Goal: Register for event/course

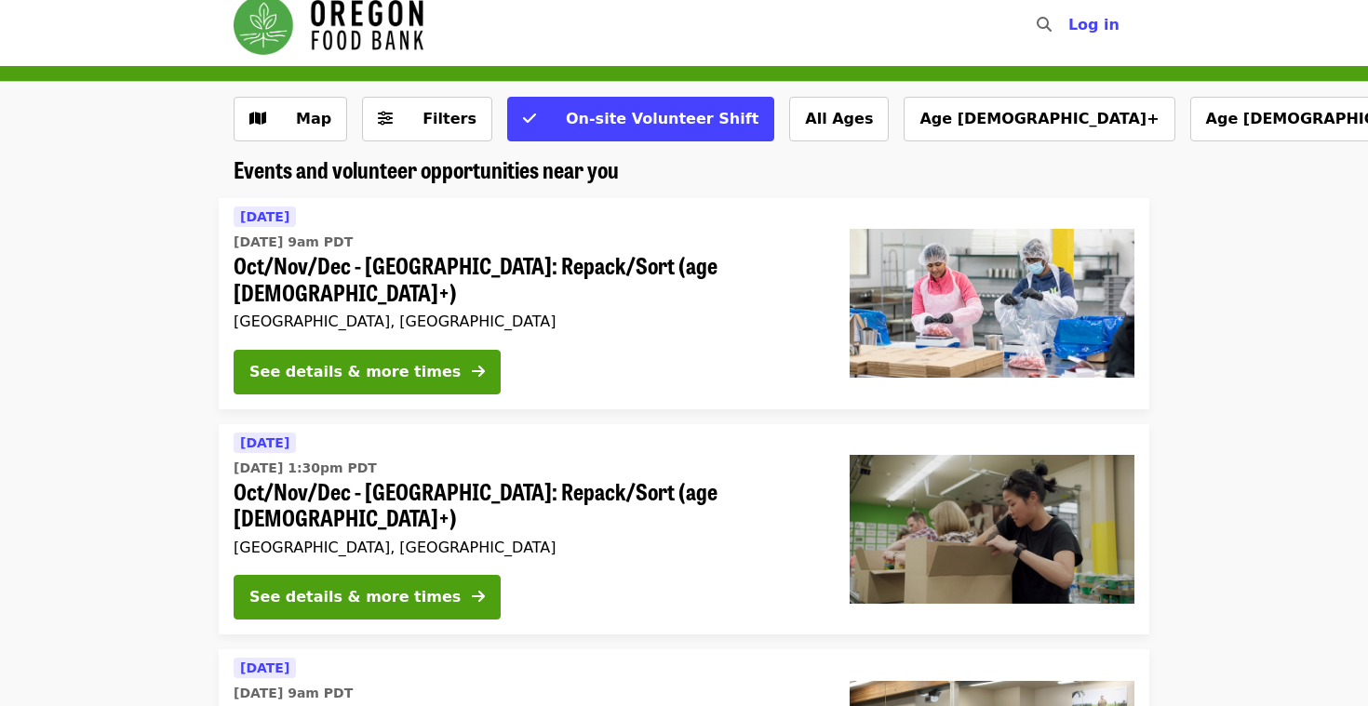
scroll to position [30, 0]
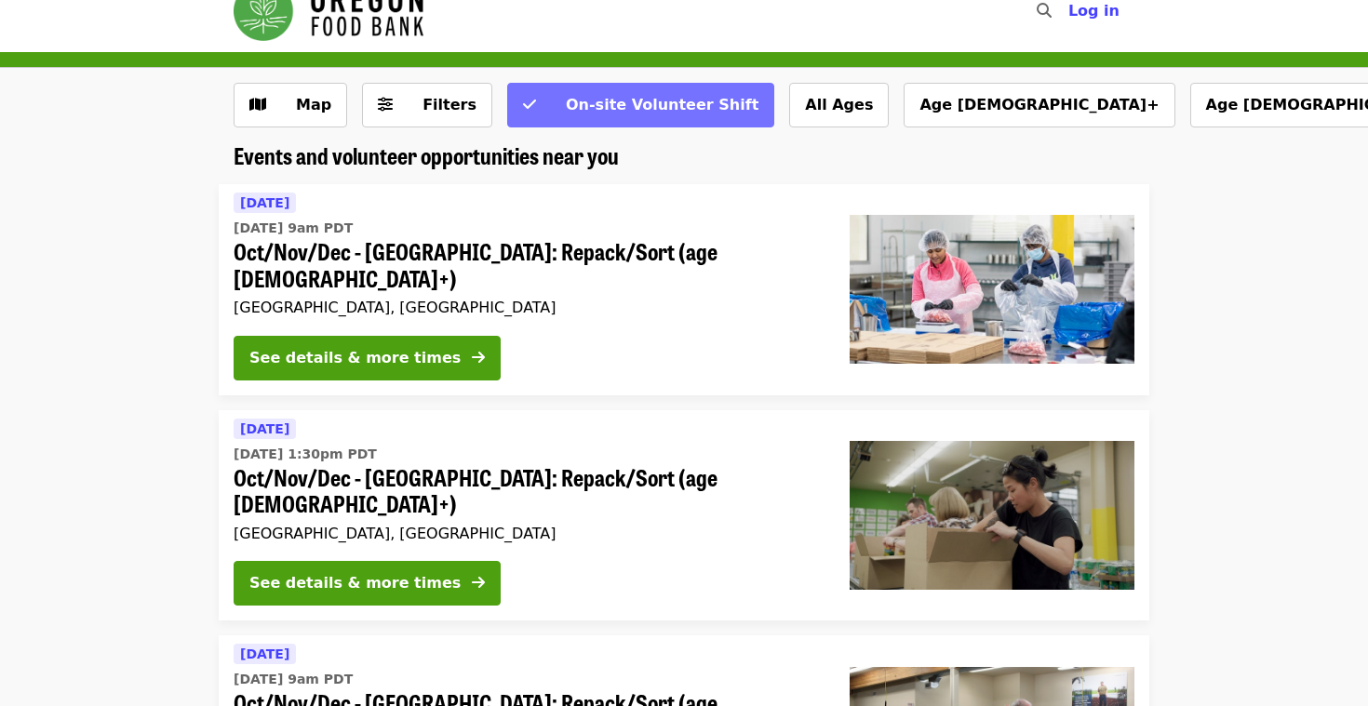
click at [523, 106] on icon "check icon" at bounding box center [529, 105] width 13 height 18
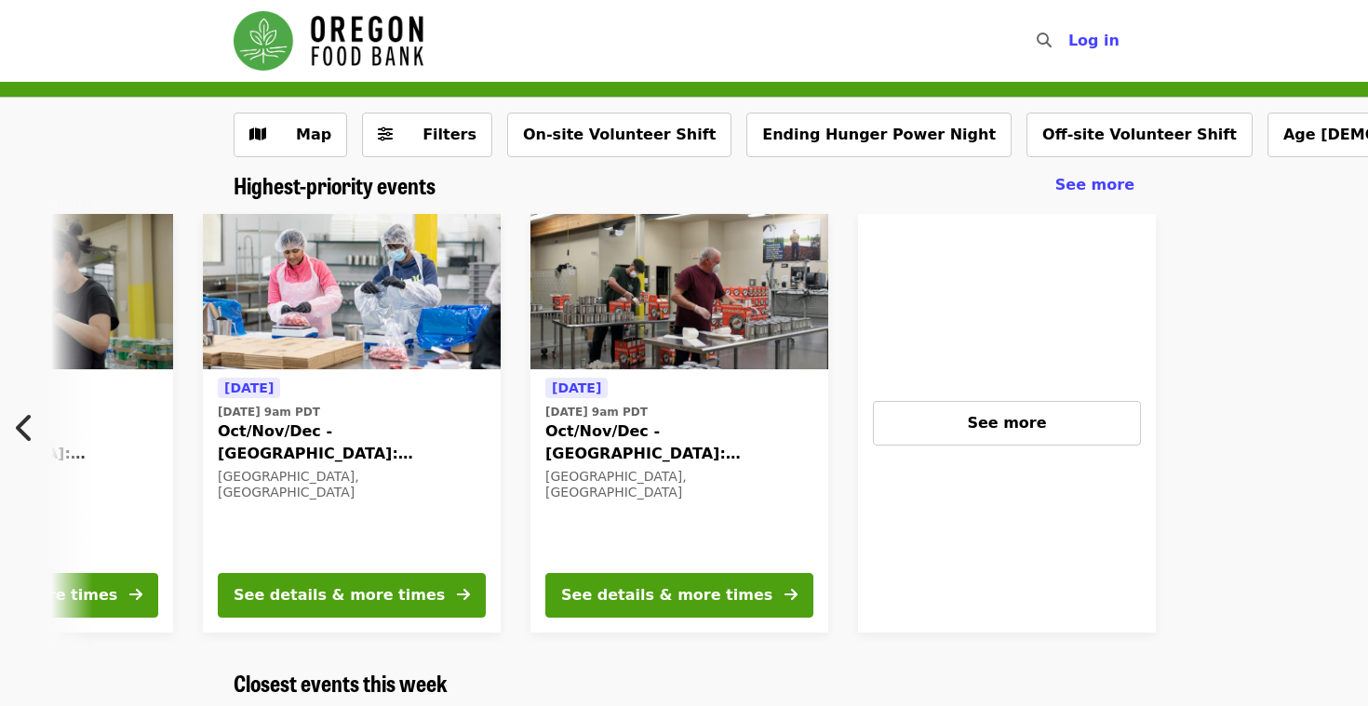
scroll to position [0, 674]
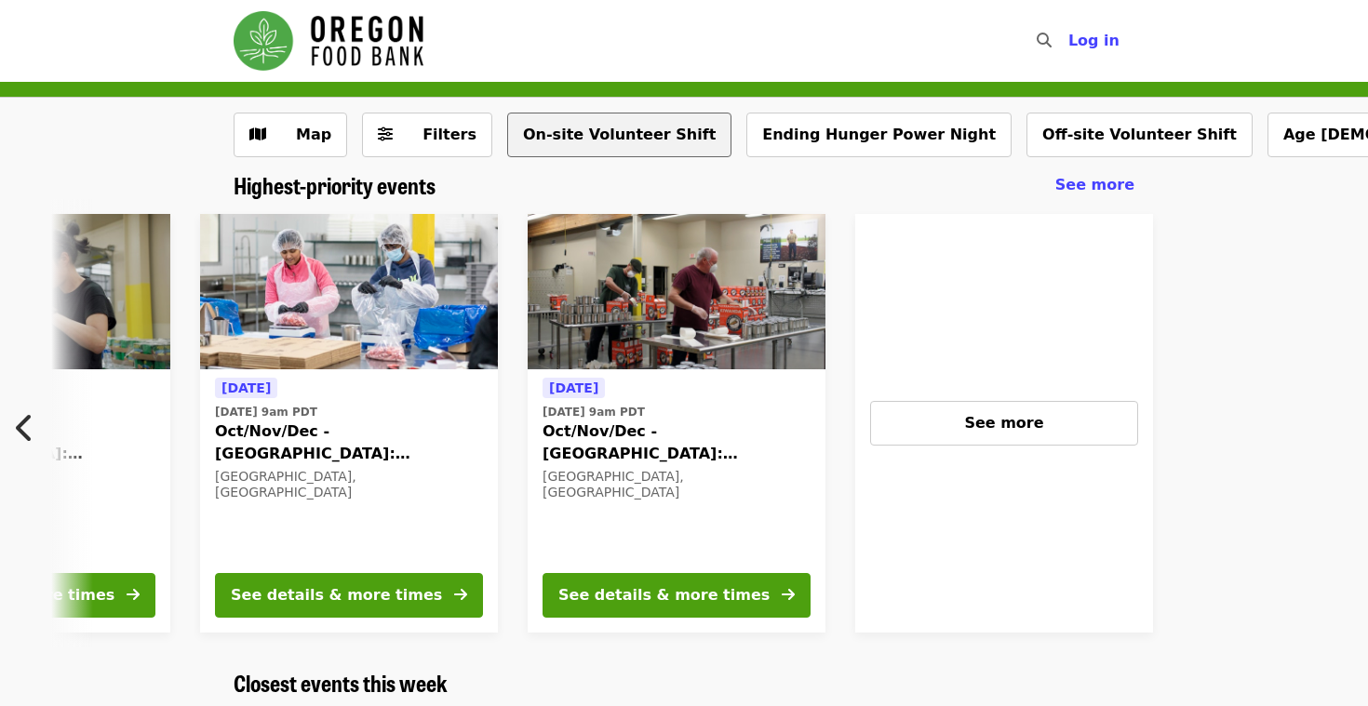
click at [612, 130] on button "On-site Volunteer Shift" at bounding box center [619, 135] width 224 height 45
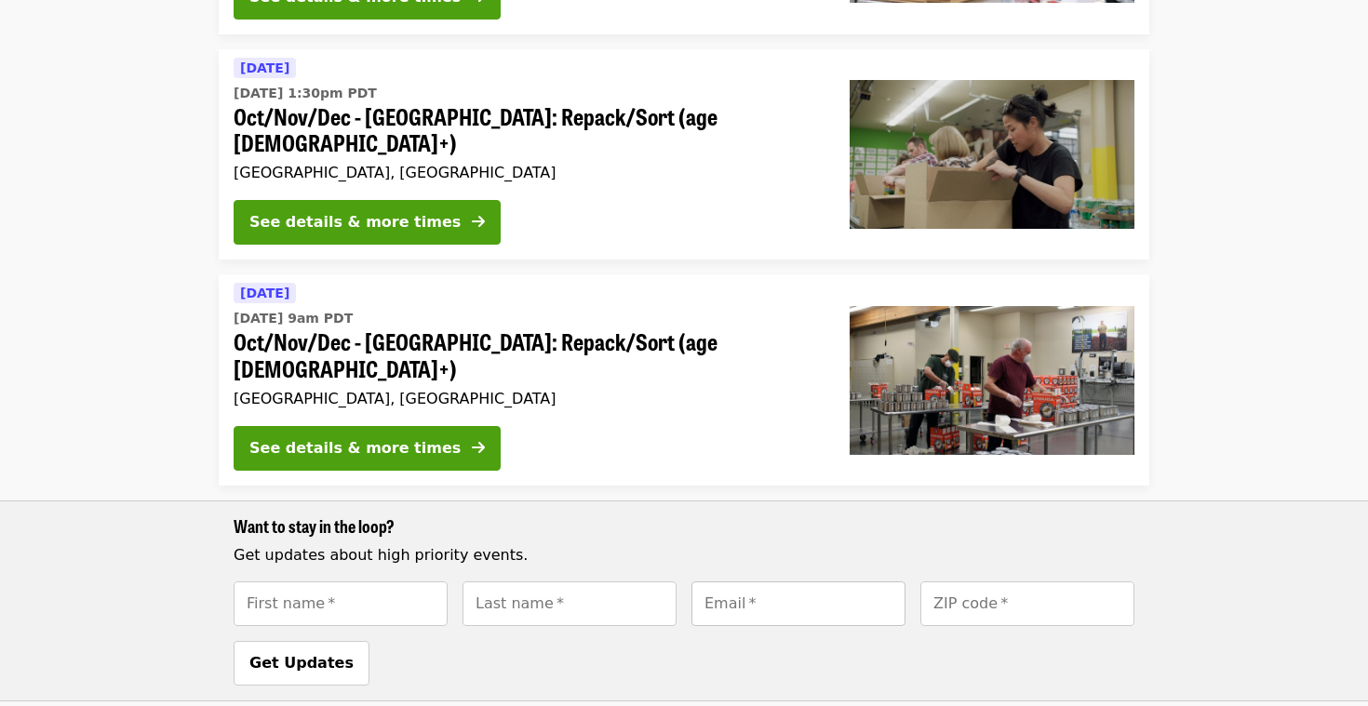
scroll to position [387, 0]
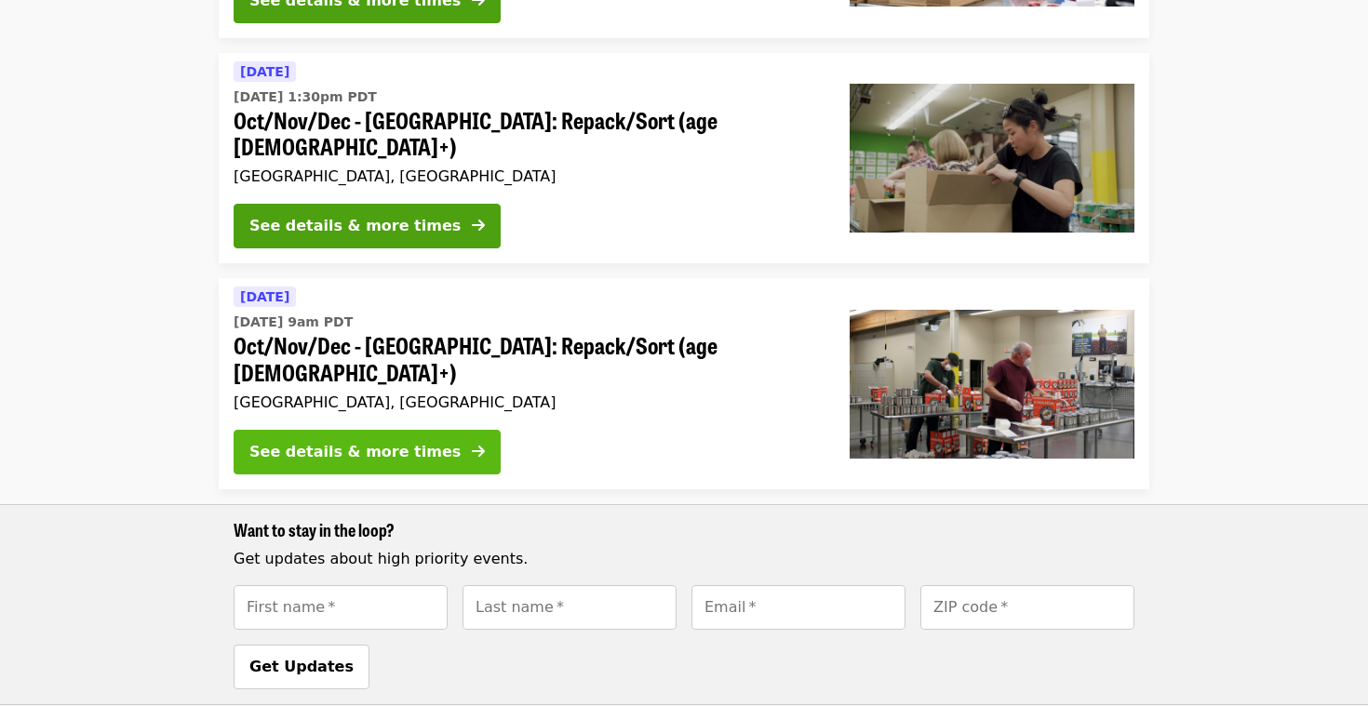
click at [443, 430] on button "See details & more times" at bounding box center [367, 452] width 267 height 45
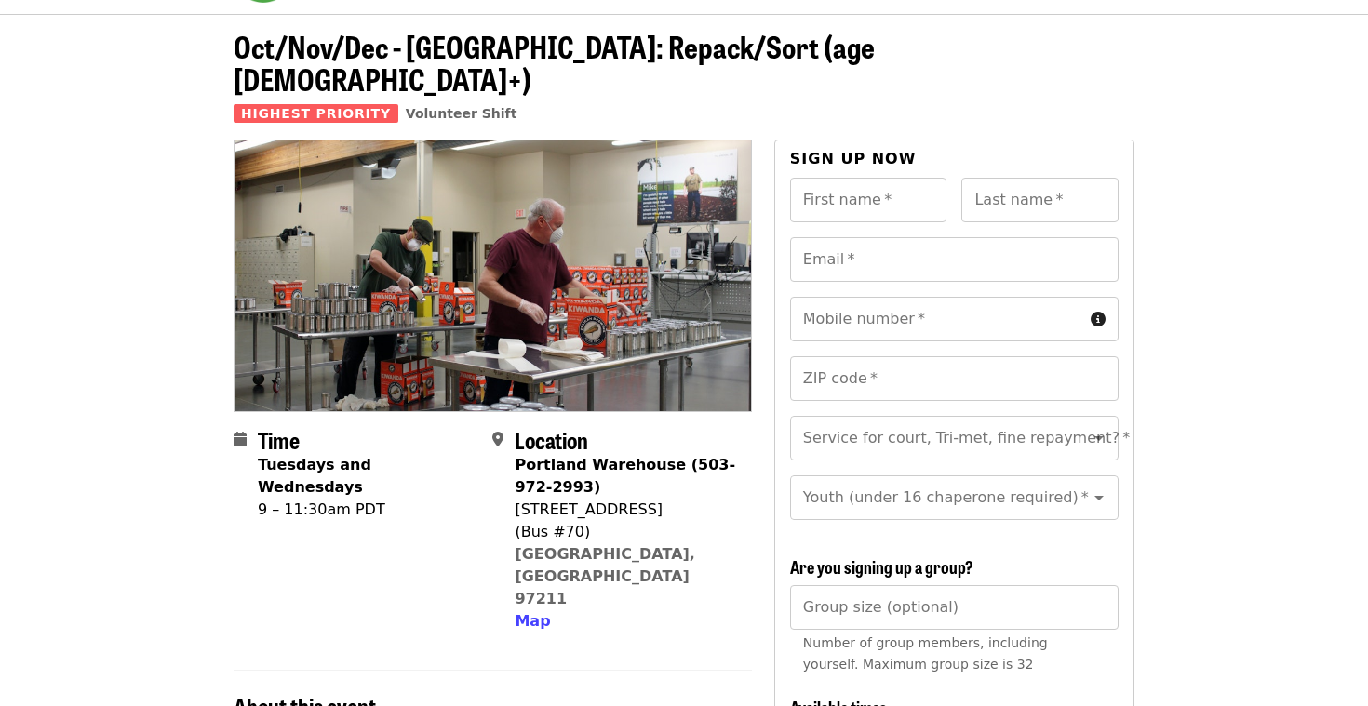
scroll to position [77, 0]
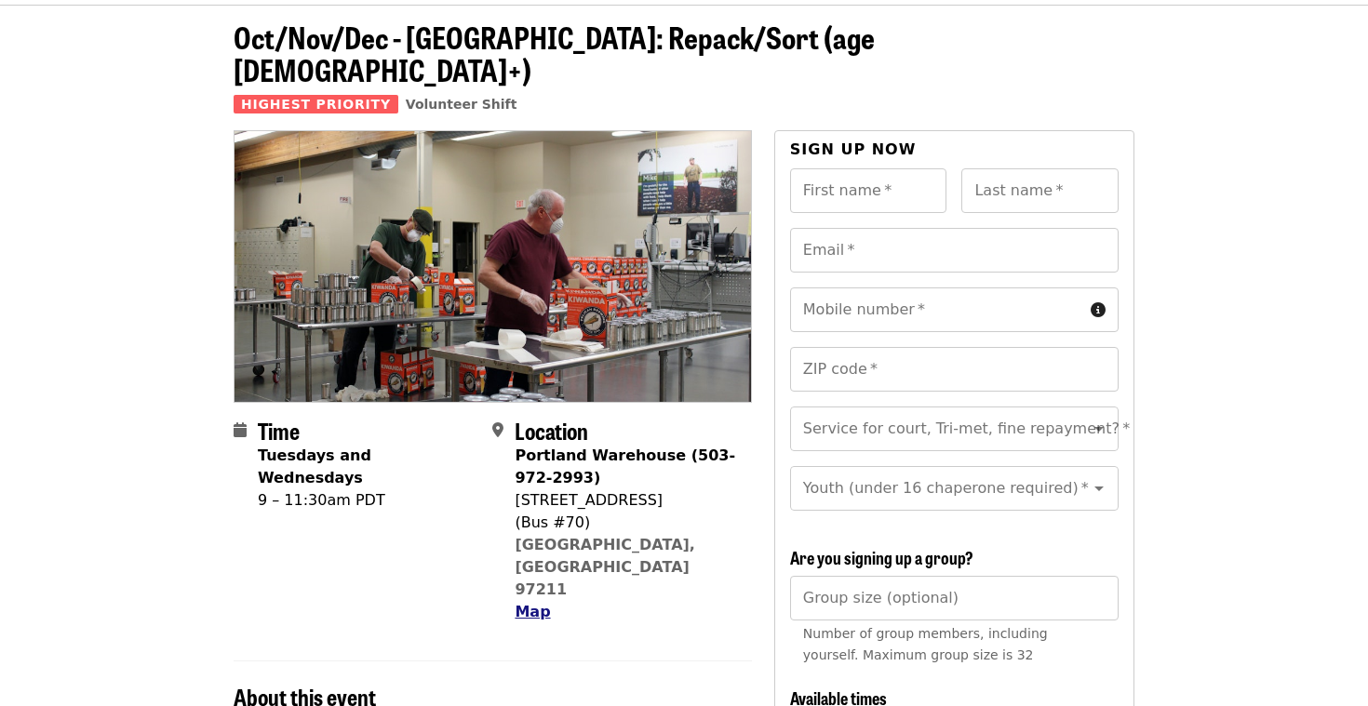
click at [532, 603] on span "Map" at bounding box center [531, 612] width 35 height 18
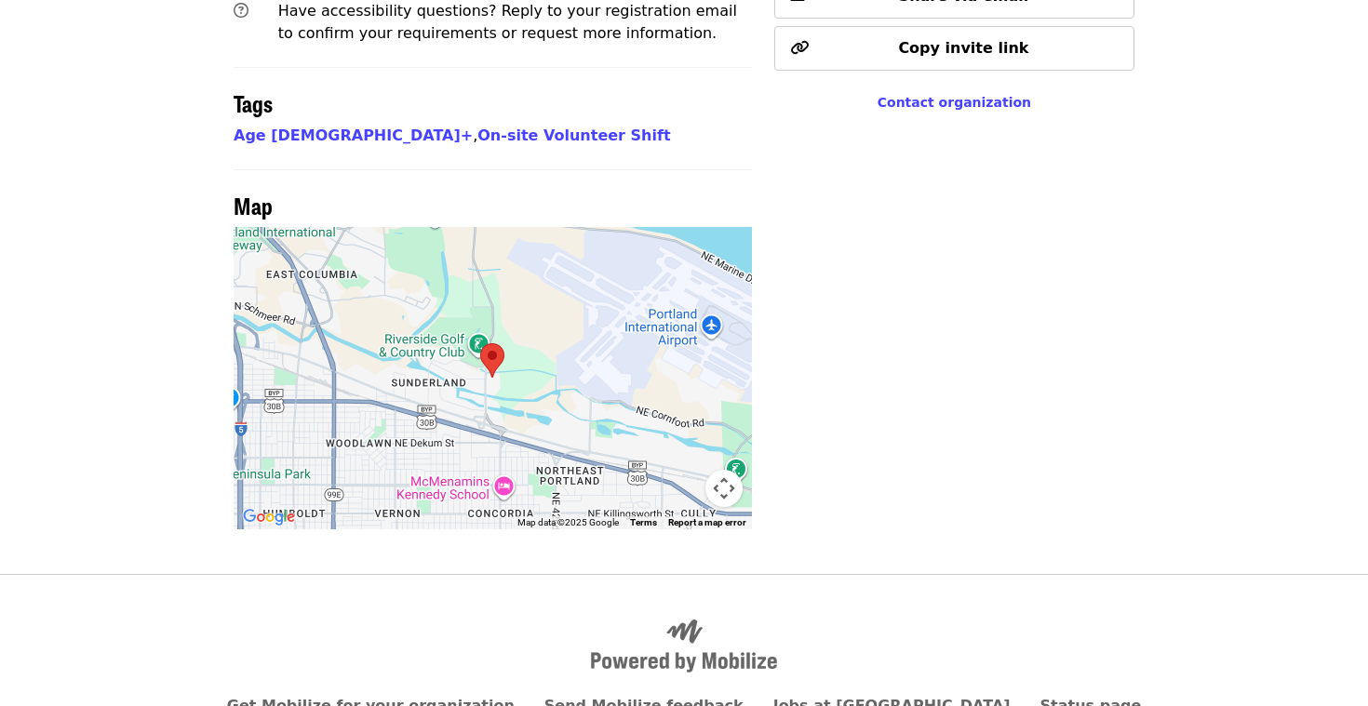
scroll to position [1506, 0]
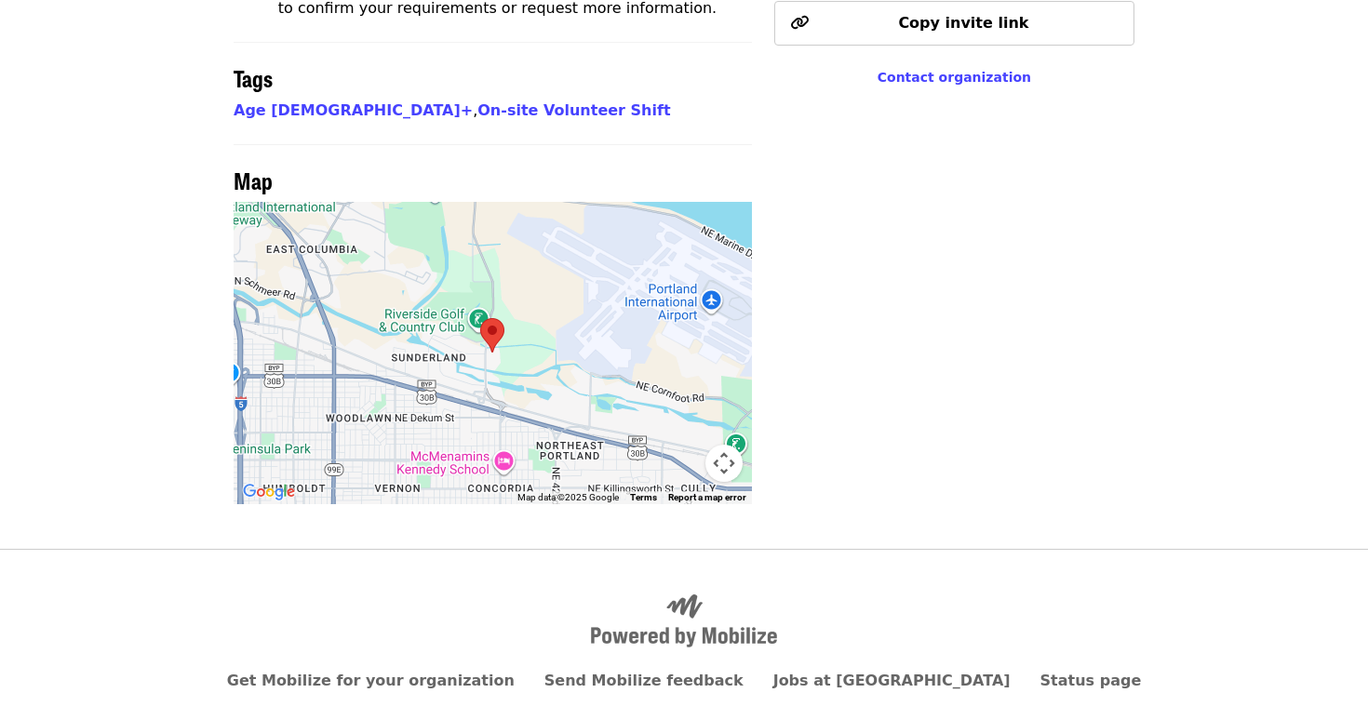
click at [543, 218] on div at bounding box center [493, 353] width 518 height 302
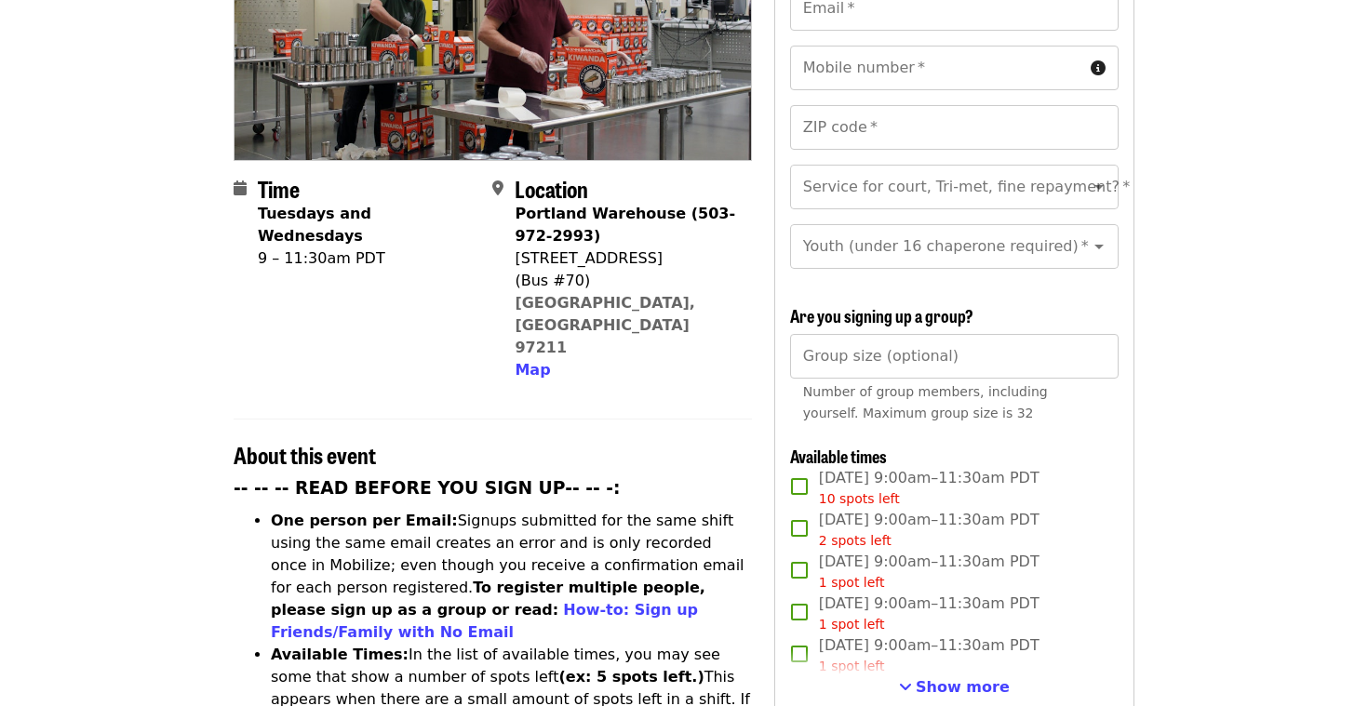
scroll to position [274, 0]
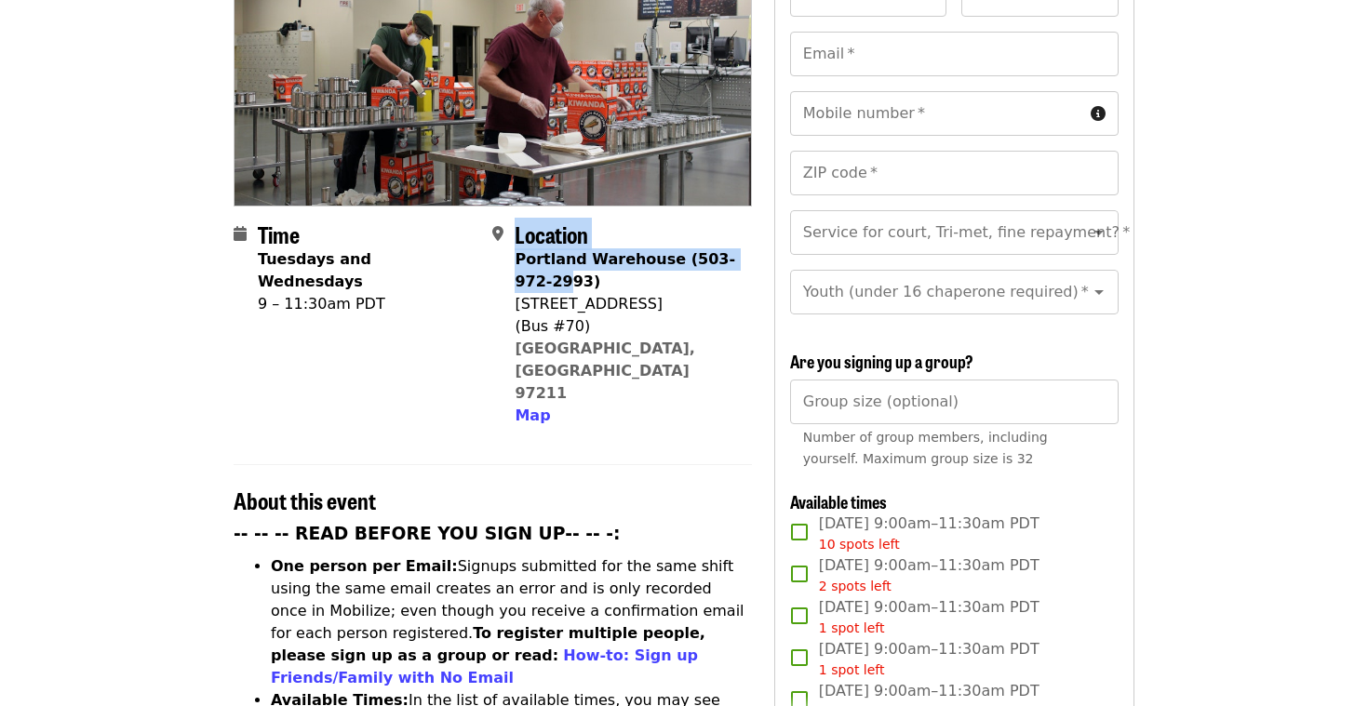
drag, startPoint x: 514, startPoint y: 223, endPoint x: 571, endPoint y: 239, distance: 59.8
click at [571, 239] on div "Location [GEOGRAPHIC_DATA] (503-972-2993) [STREET_ADDRESS] Map" at bounding box center [614, 324] width 244 height 206
click at [622, 293] on div "[STREET_ADDRESS]" at bounding box center [624, 304] width 221 height 22
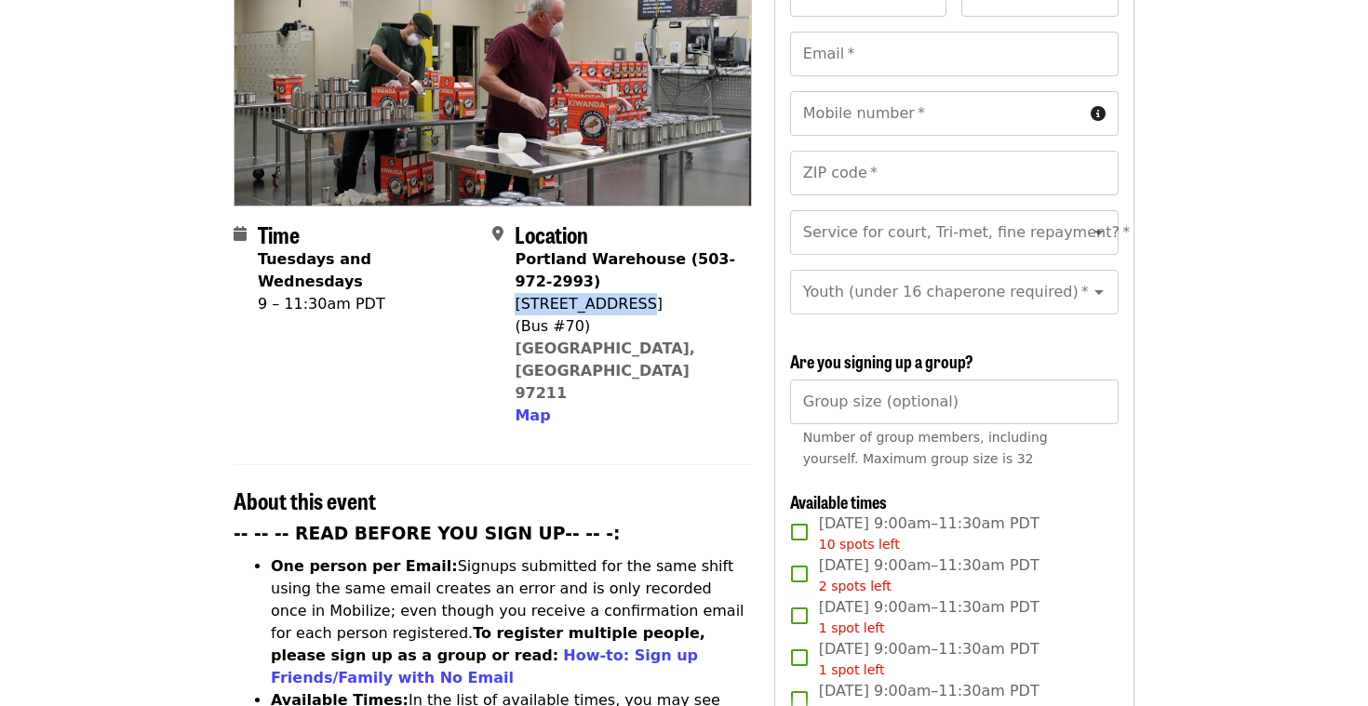
drag, startPoint x: 517, startPoint y: 267, endPoint x: 630, endPoint y: 263, distance: 112.6
click at [630, 293] on div "[STREET_ADDRESS]" at bounding box center [624, 304] width 221 height 22
copy div "[STREET_ADDRESS]"
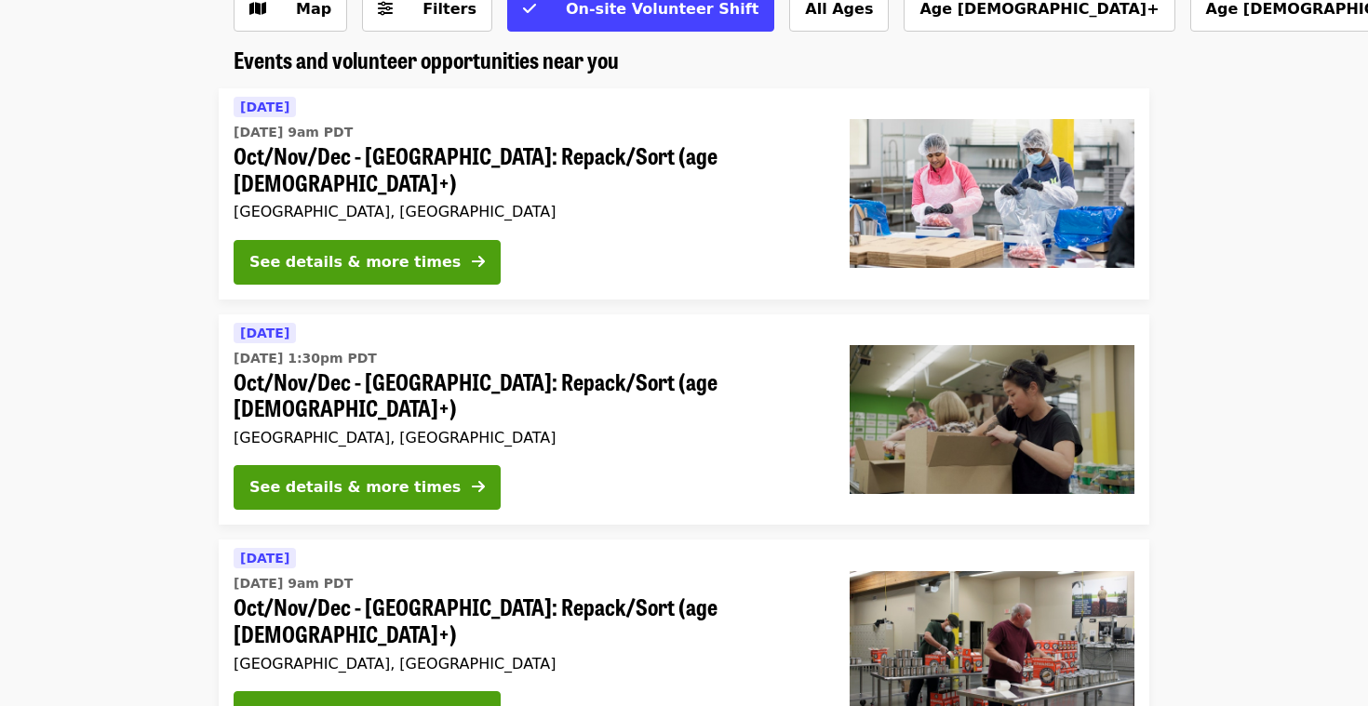
scroll to position [121, 0]
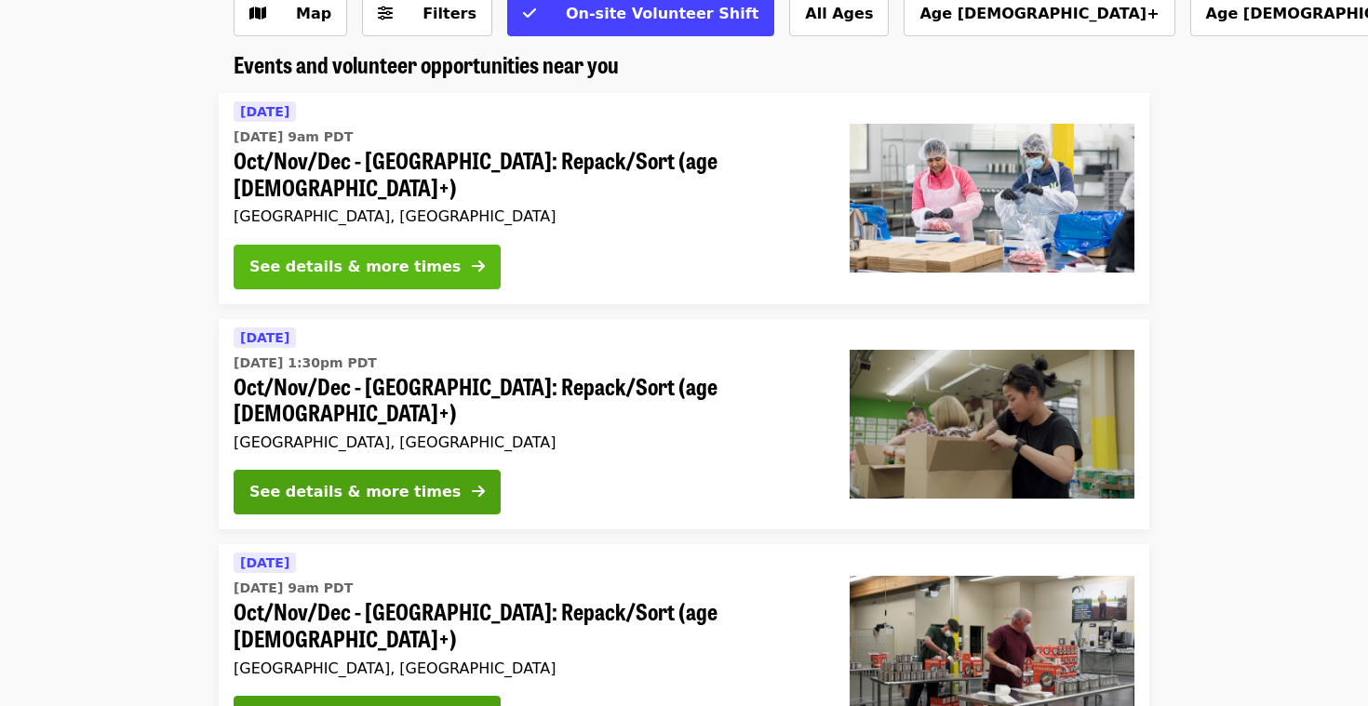
click at [335, 256] on div "See details & more times" at bounding box center [354, 267] width 211 height 22
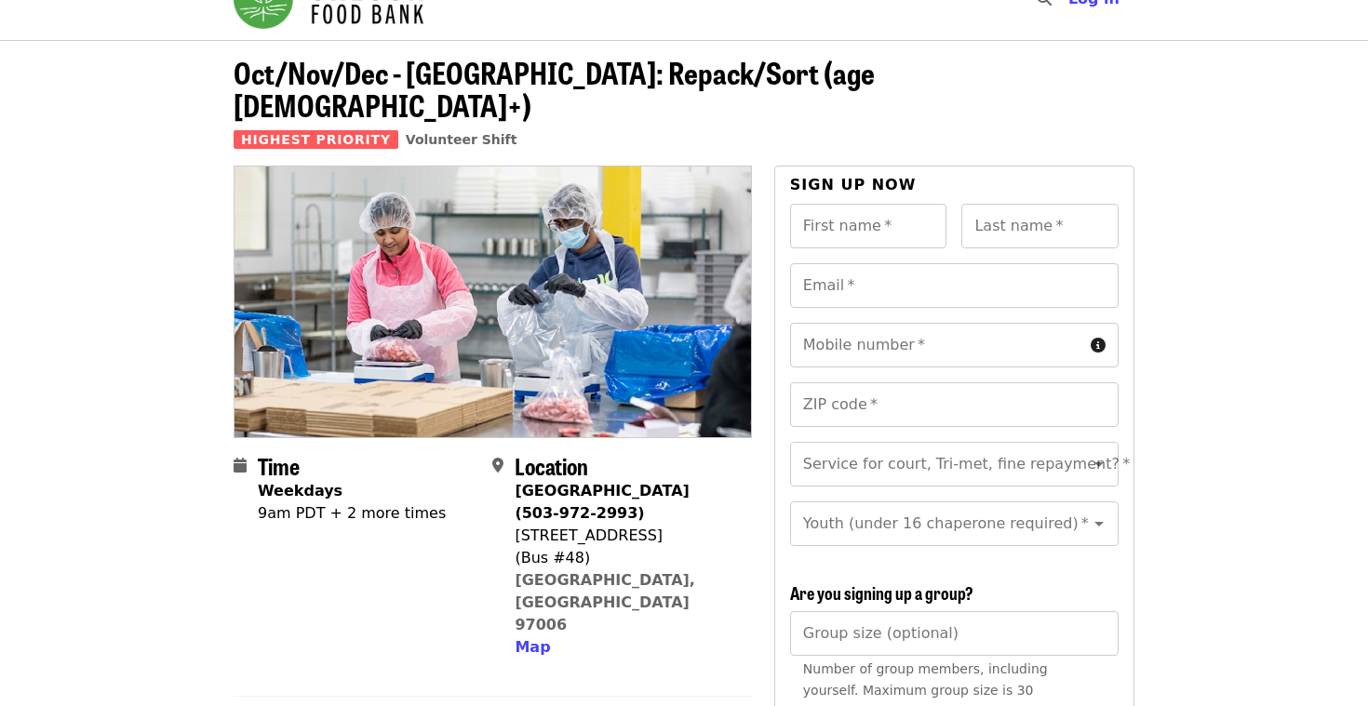
scroll to position [43, 0]
drag, startPoint x: 518, startPoint y: 499, endPoint x: 583, endPoint y: 499, distance: 65.1
click at [583, 524] on div "[STREET_ADDRESS]" at bounding box center [624, 535] width 221 height 22
drag, startPoint x: 649, startPoint y: 499, endPoint x: 516, endPoint y: 501, distance: 133.1
click at [516, 524] on div "[STREET_ADDRESS]" at bounding box center [624, 535] width 221 height 22
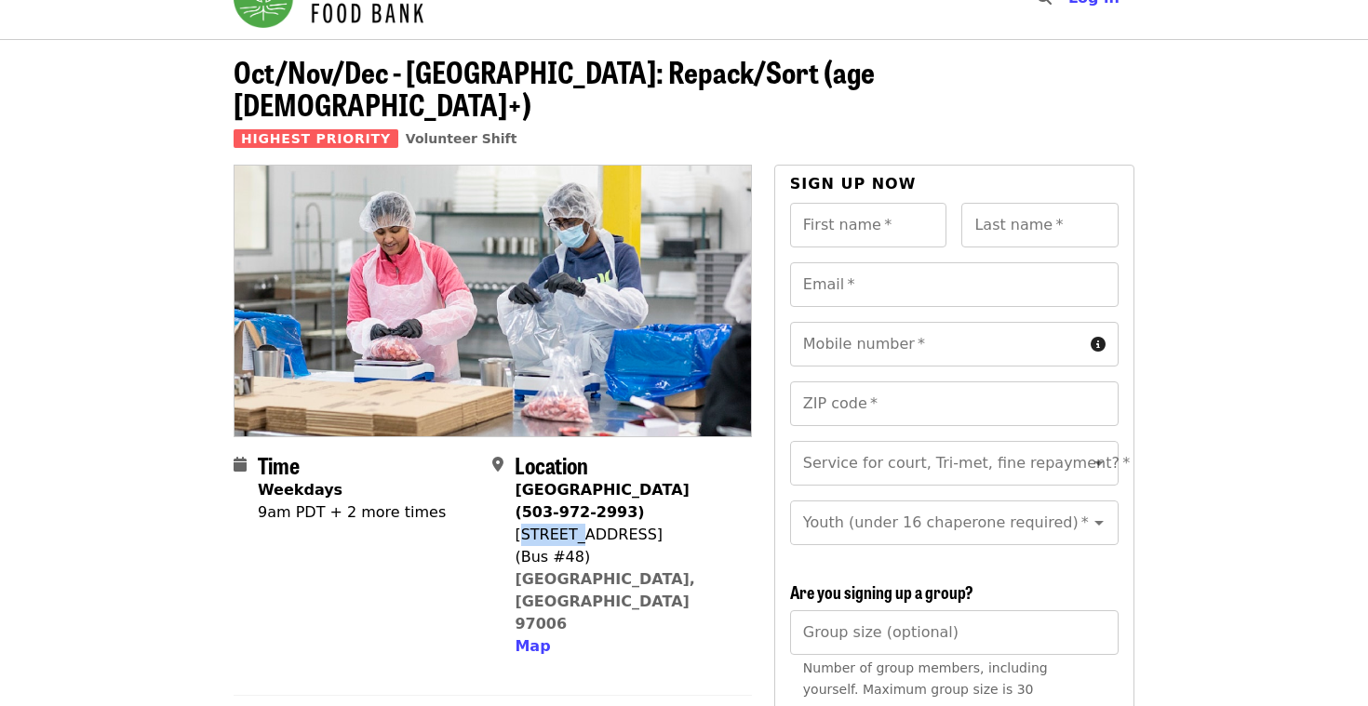
copy div "[STREET_ADDRESS]"
click at [519, 570] on link "[GEOGRAPHIC_DATA], [GEOGRAPHIC_DATA] 97006" at bounding box center [604, 601] width 180 height 62
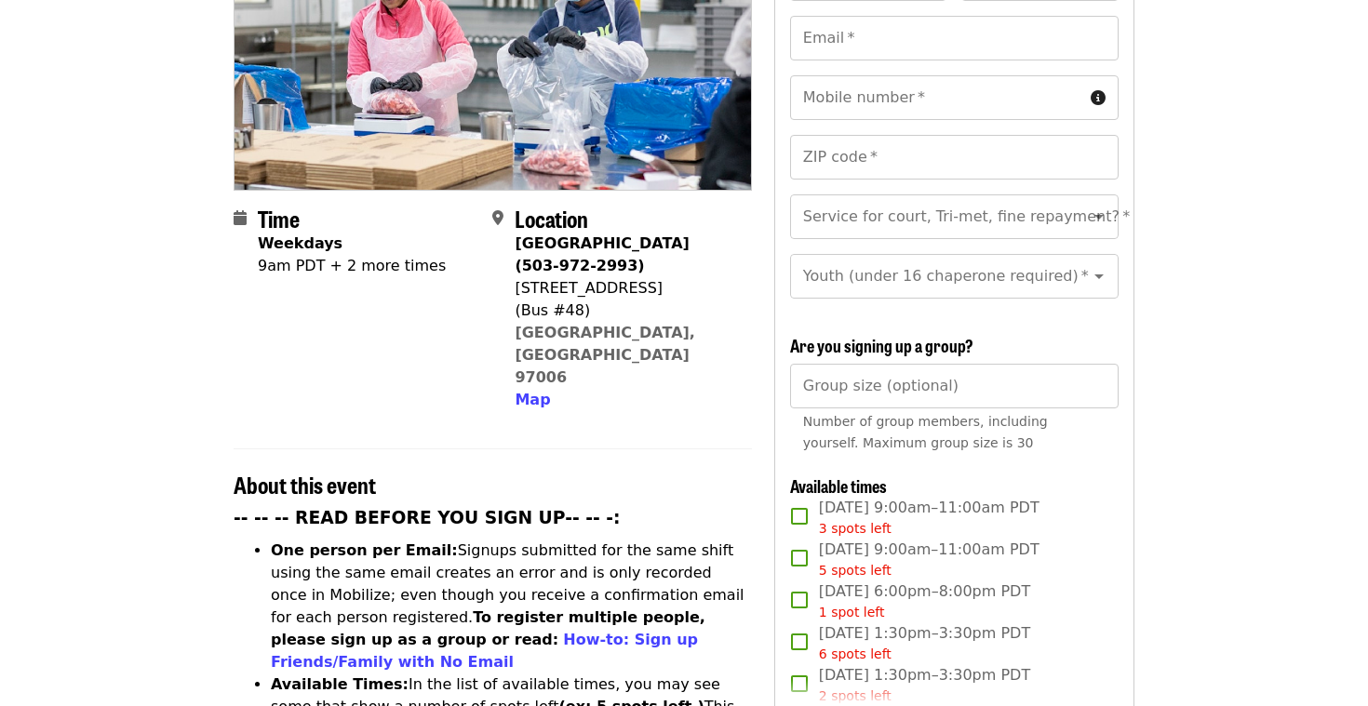
scroll to position [292, 0]
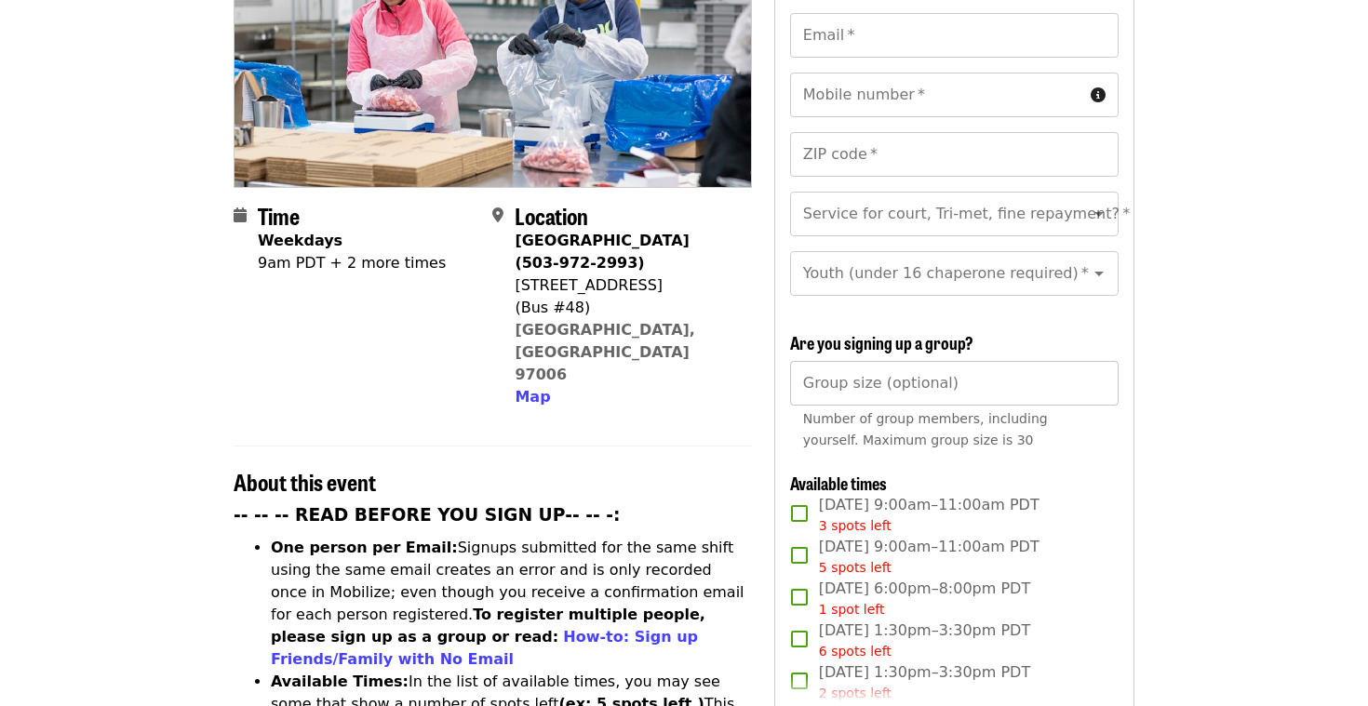
click at [1032, 361] on input "Group size (optional)" at bounding box center [954, 383] width 328 height 45
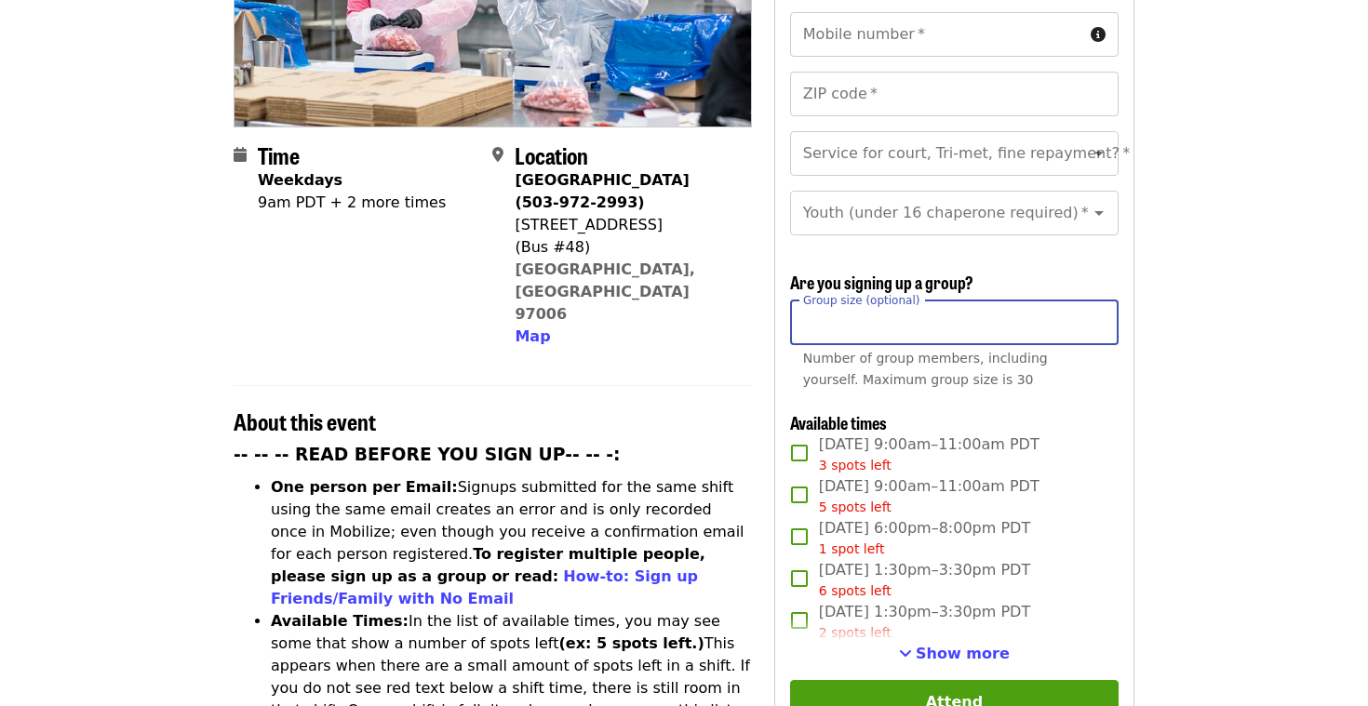
scroll to position [354, 0]
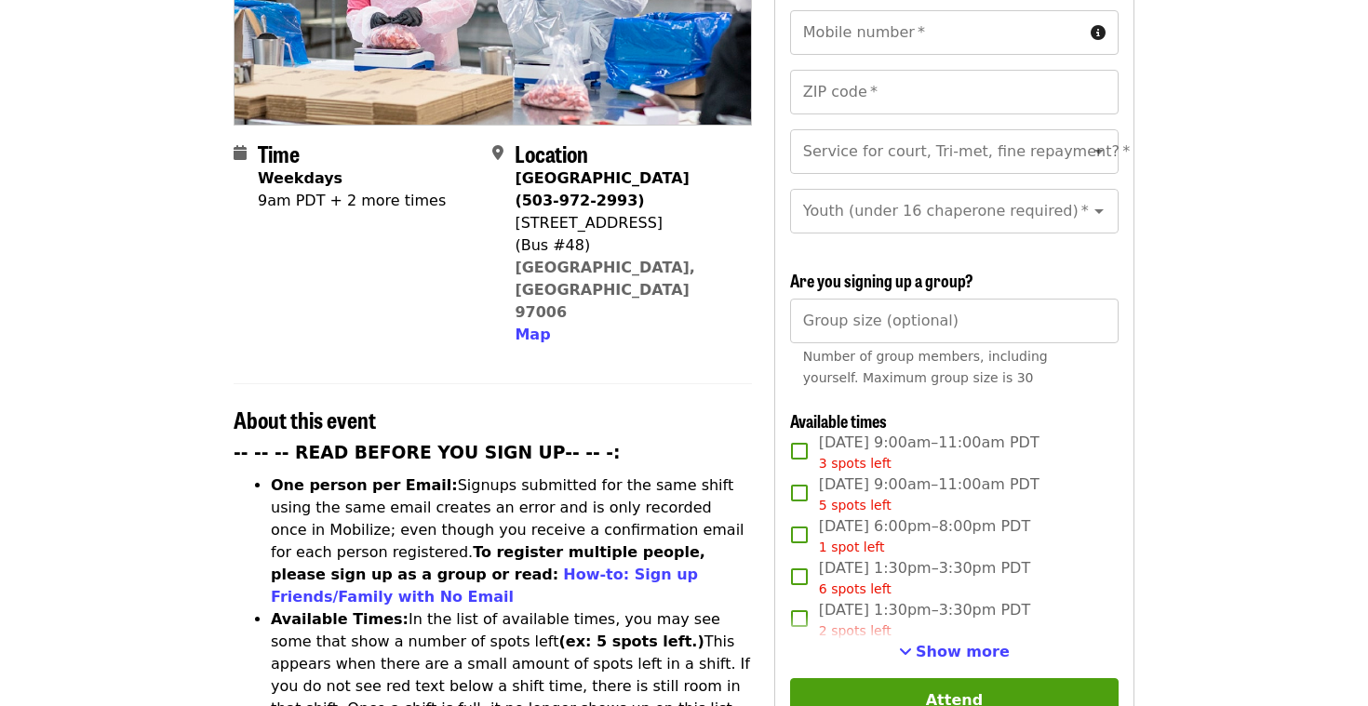
click at [1187, 454] on article "Oct/Nov/Dec - [GEOGRAPHIC_DATA]: Repack/Sort (age [DEMOGRAPHIC_DATA]+) Highest …" at bounding box center [684, 713] width 1368 height 1973
click at [967, 641] on button "Show more" at bounding box center [954, 652] width 111 height 22
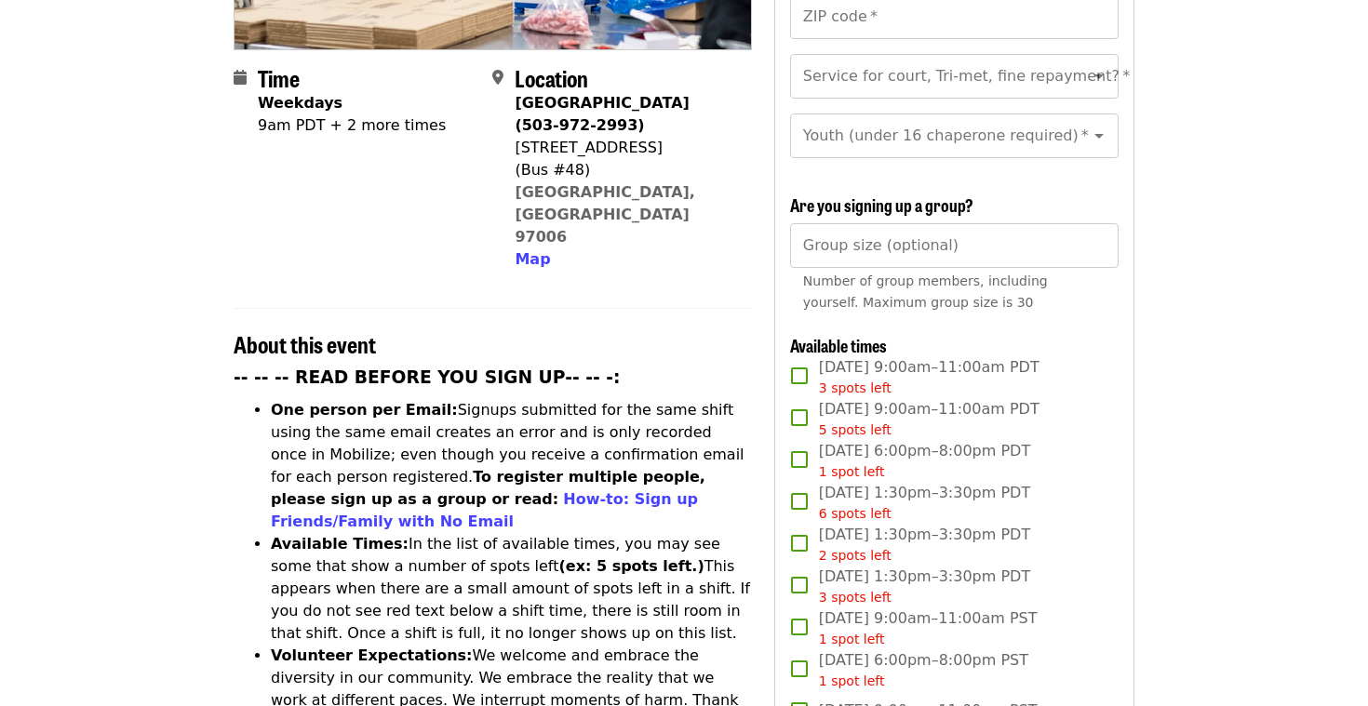
scroll to position [228, 0]
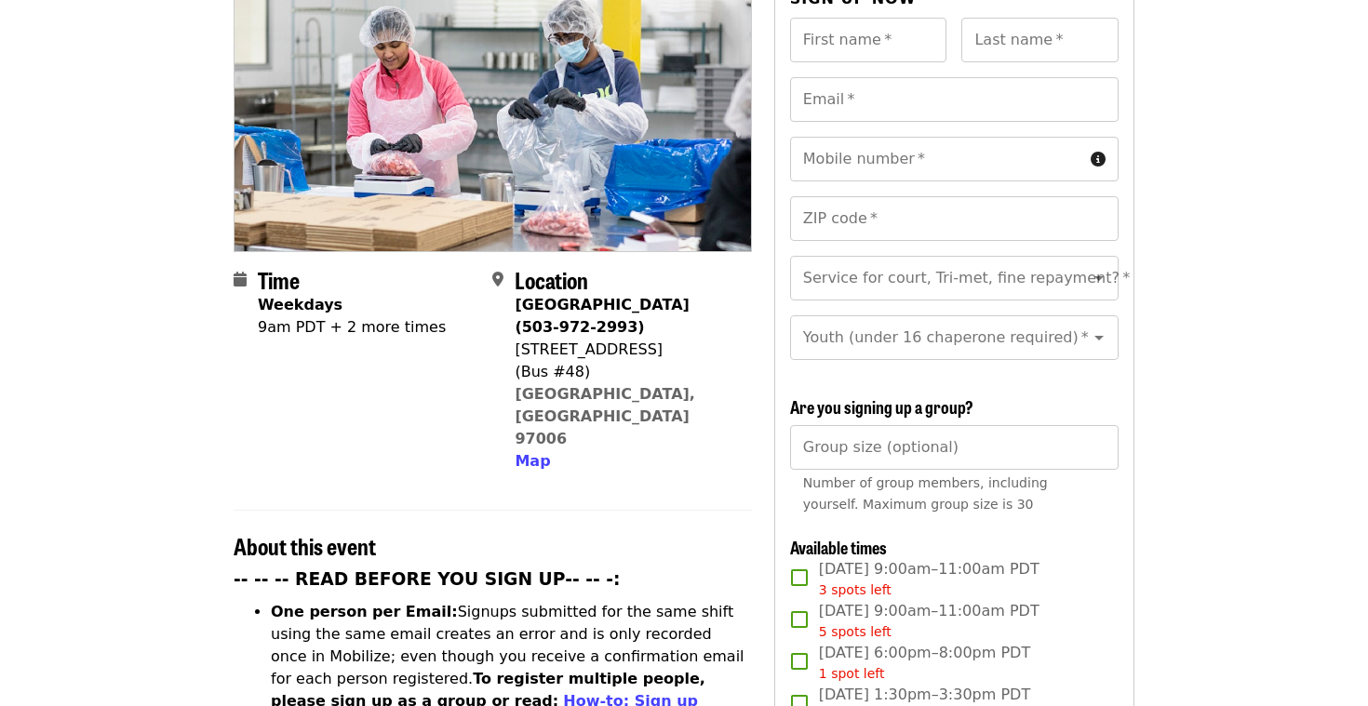
click at [234, 0] on img at bounding box center [492, 115] width 516 height 270
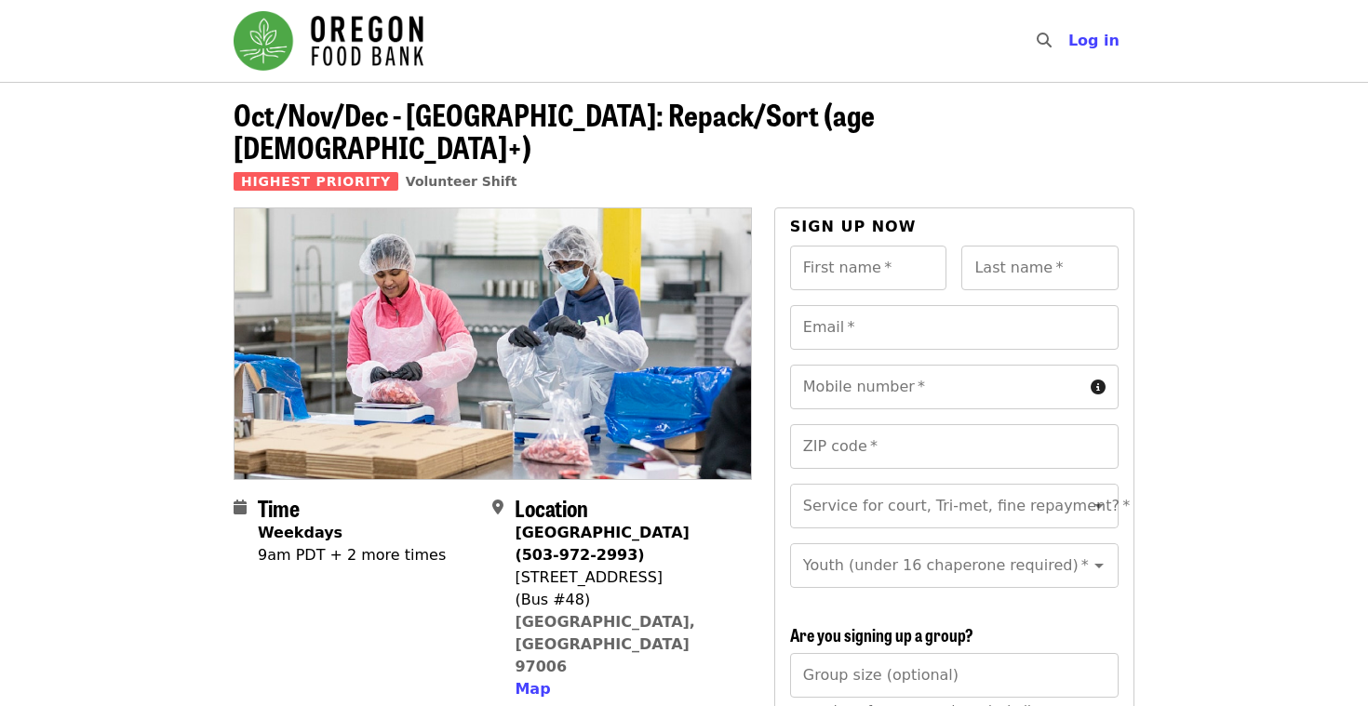
scroll to position [0, 0]
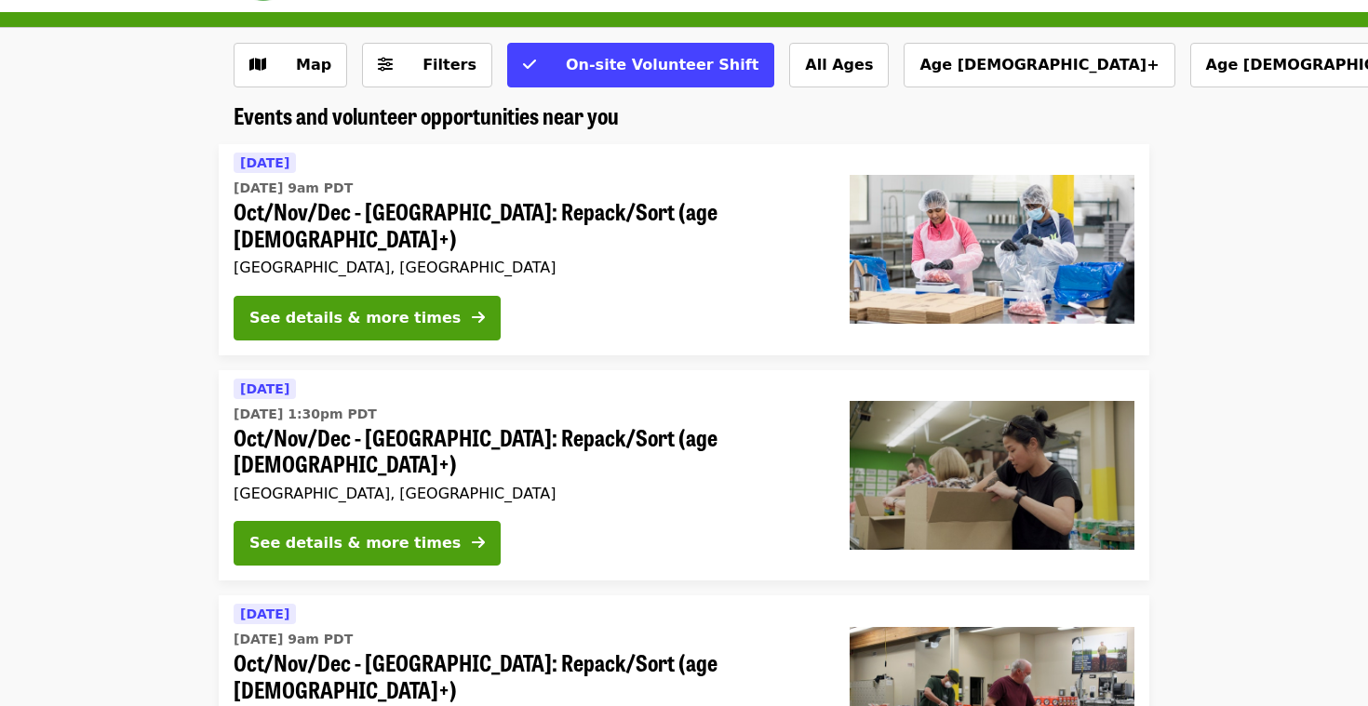
scroll to position [32, 0]
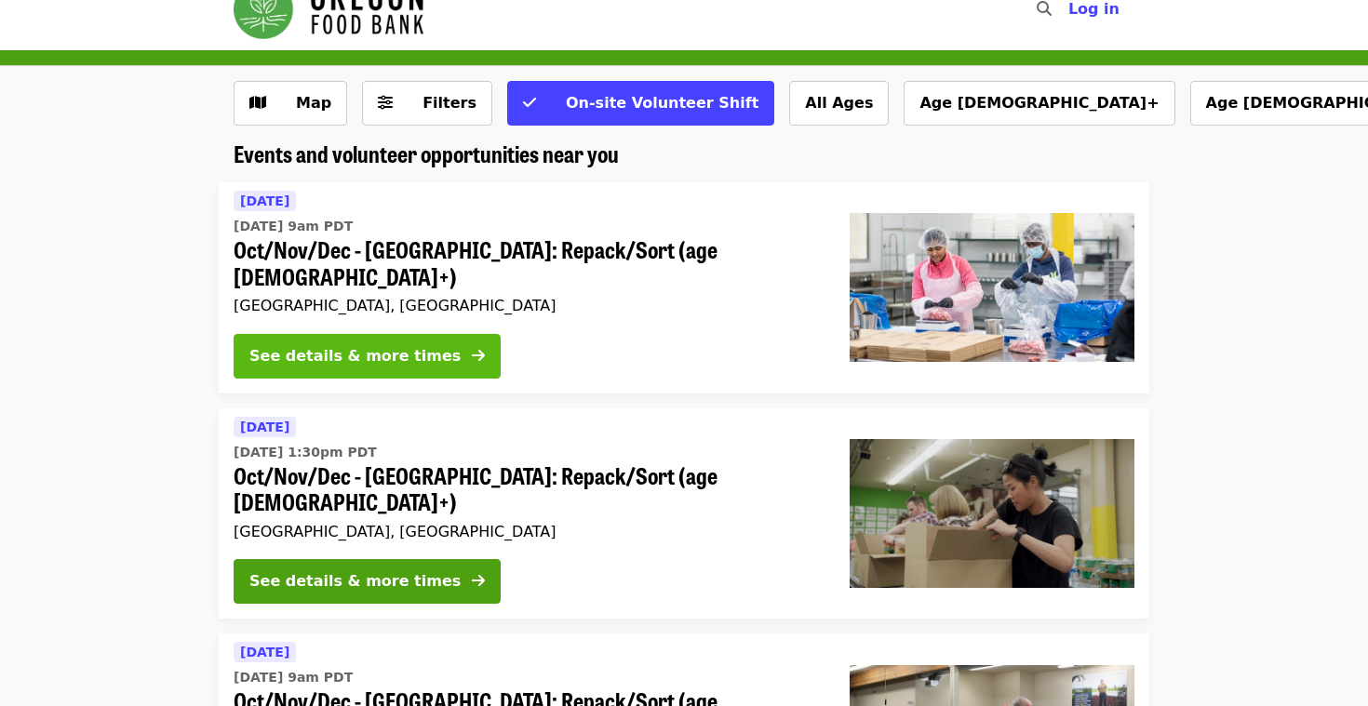
click at [433, 341] on button "See details & more times" at bounding box center [367, 356] width 267 height 45
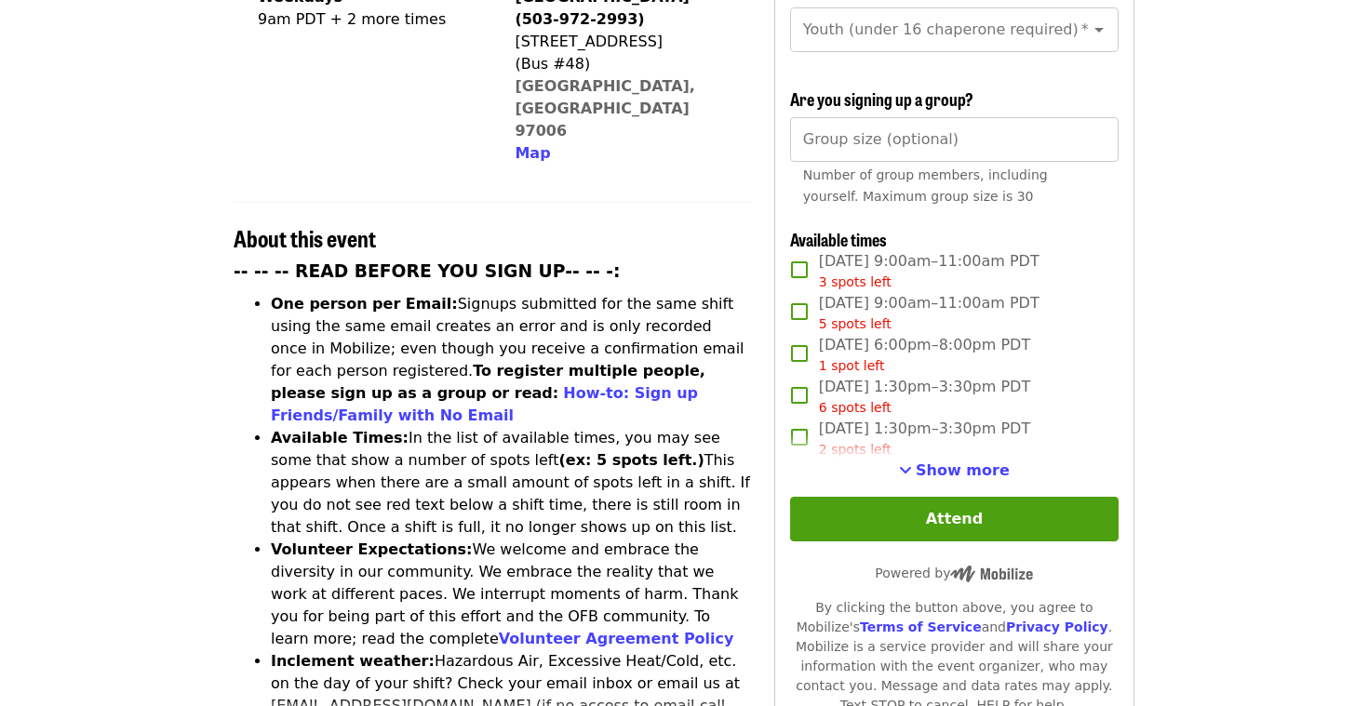
scroll to position [537, 0]
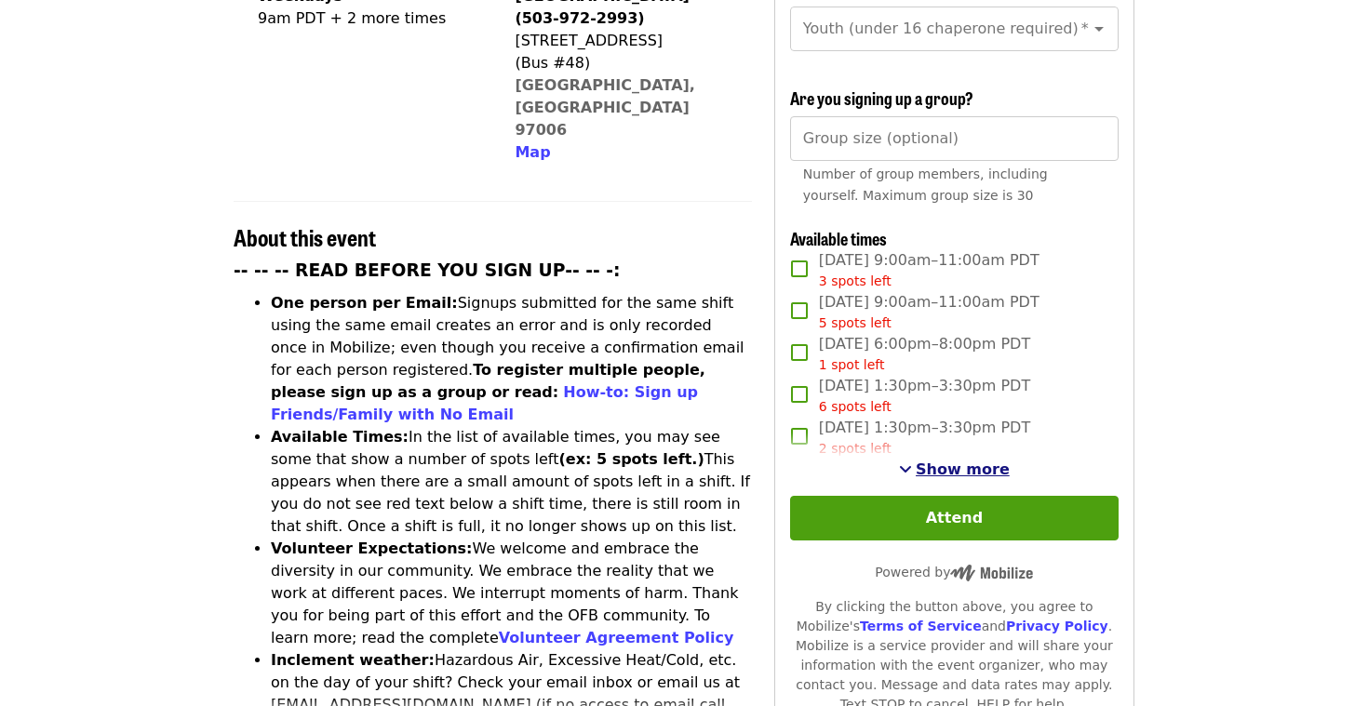
click at [957, 461] on span "Show more" at bounding box center [962, 470] width 94 height 18
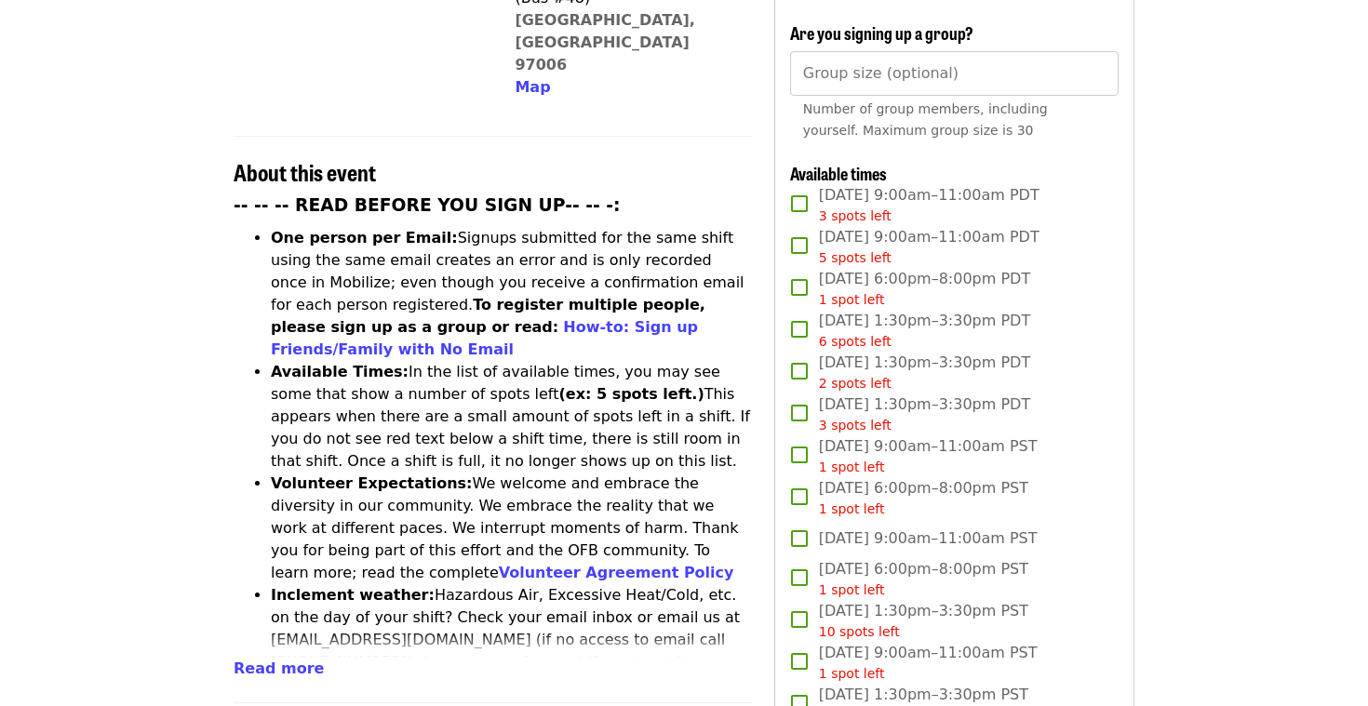
scroll to position [608, 0]
